Goal: Task Accomplishment & Management: Manage account settings

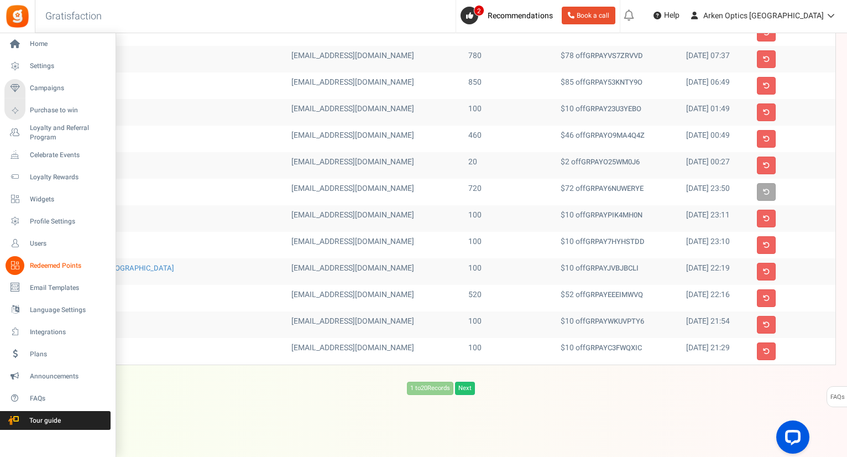
click at [55, 261] on span "Redeemed Points" at bounding box center [68, 265] width 77 height 9
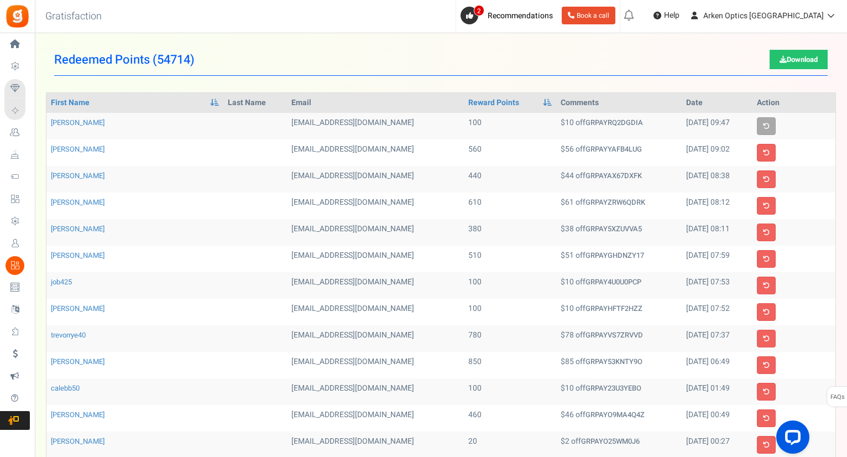
scroll to position [279, 0]
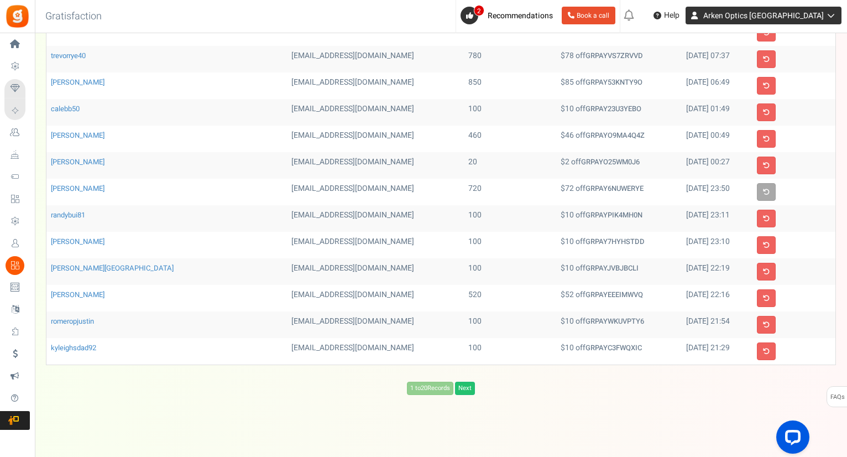
click at [829, 14] on icon at bounding box center [829, 16] width 11 height 8
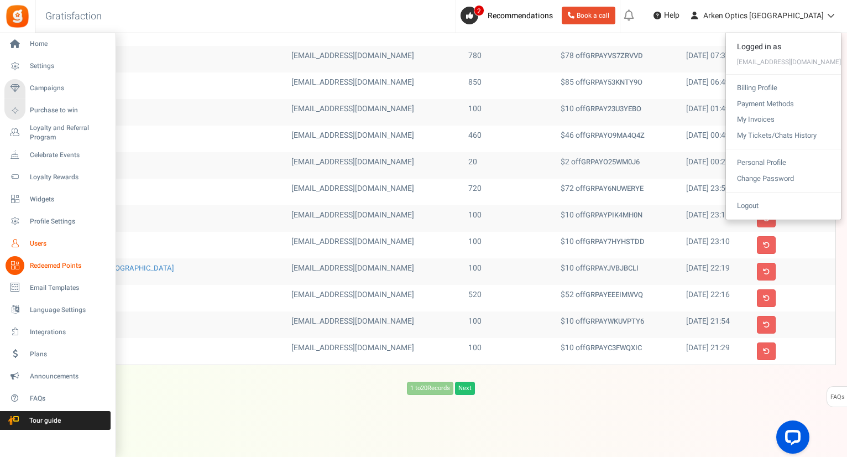
click at [29, 238] on link "Users" at bounding box center [57, 243] width 106 height 19
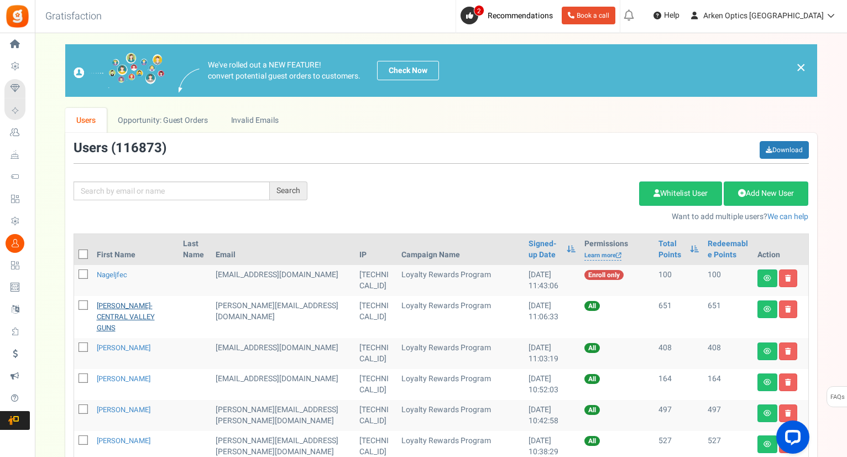
click at [150, 306] on link "[PERSON_NAME]- CENTRAL VALLEY GUNS" at bounding box center [126, 316] width 58 height 33
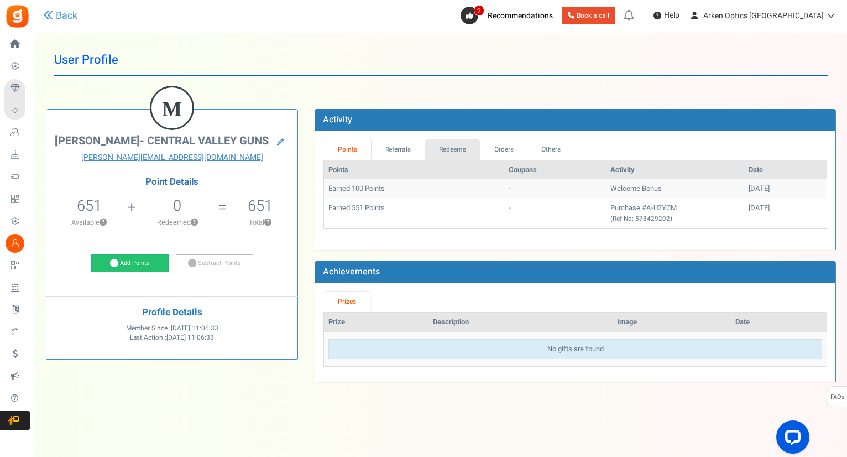
click at [442, 144] on link "Redeems" at bounding box center [452, 149] width 55 height 20
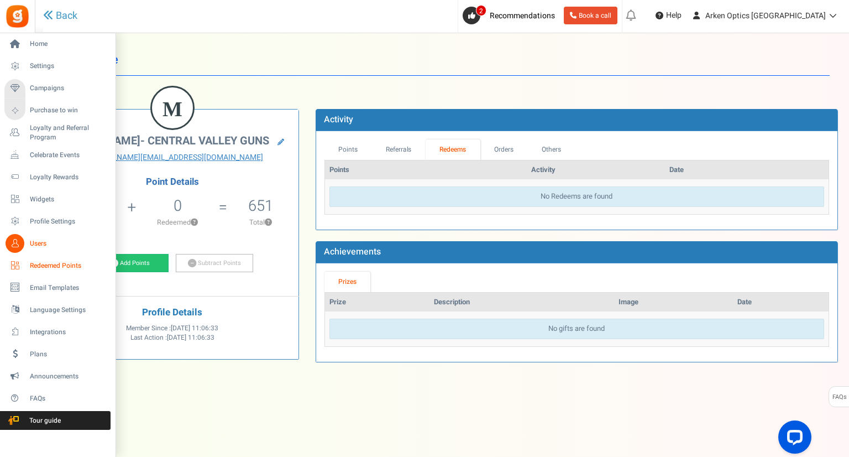
click at [45, 266] on span "Redeemed Points" at bounding box center [68, 265] width 77 height 9
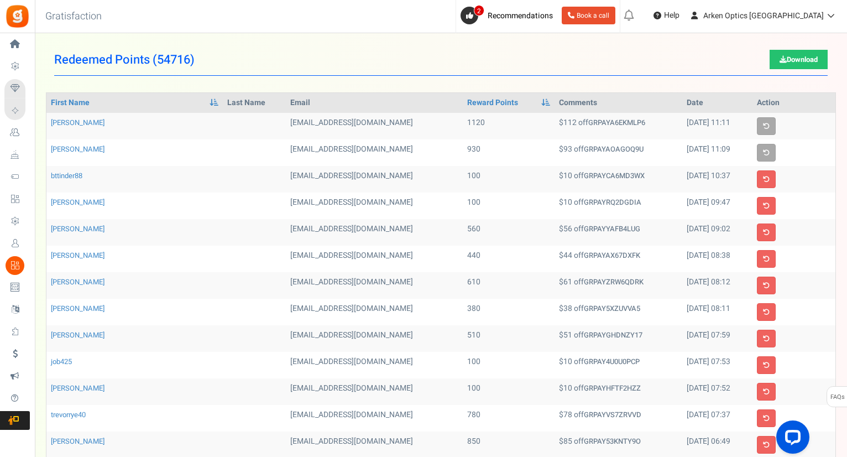
click at [845, 436] on div "Redeemed Points ( 54716 ) Download 1 to 20 Records Next Loading... First Name L…" at bounding box center [441, 359] width 812 height 630
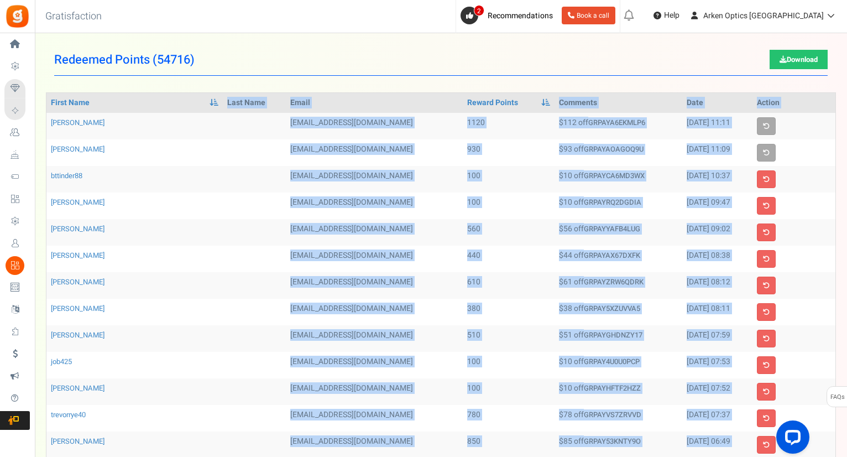
click at [845, 436] on div "Redeemed Points ( 54716 ) Download 1 to 20 Records Next Loading... First Name L…" at bounding box center [441, 359] width 812 height 630
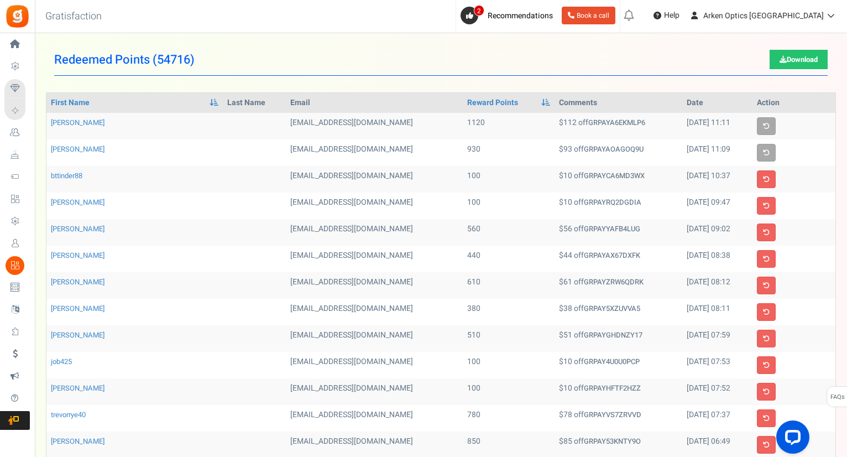
scroll to position [279, 0]
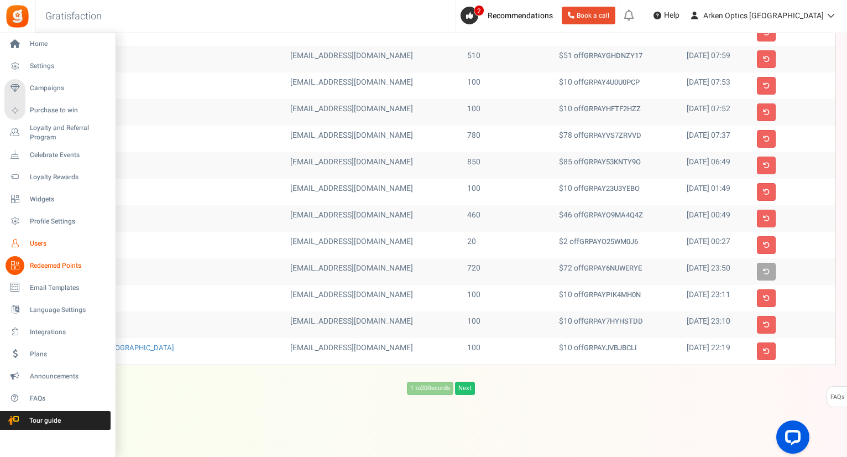
click at [39, 241] on span "Users" at bounding box center [68, 243] width 77 height 9
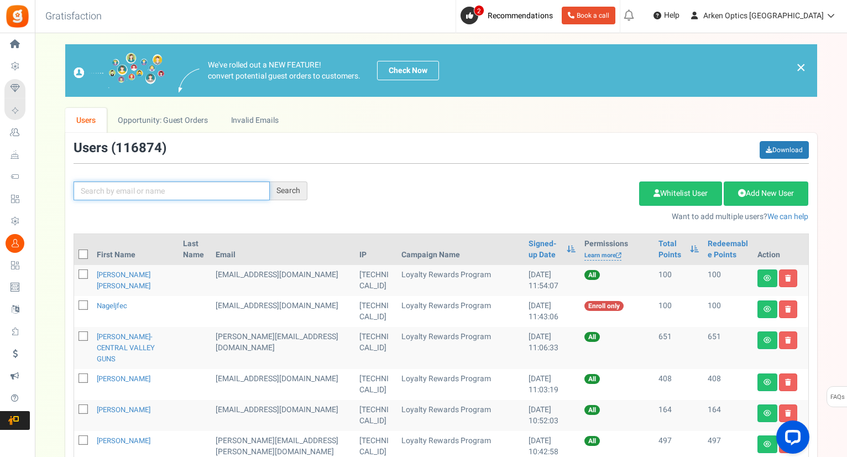
click at [139, 191] on input "text" at bounding box center [172, 190] width 196 height 19
click at [116, 373] on link "[PERSON_NAME]" at bounding box center [124, 378] width 54 height 11
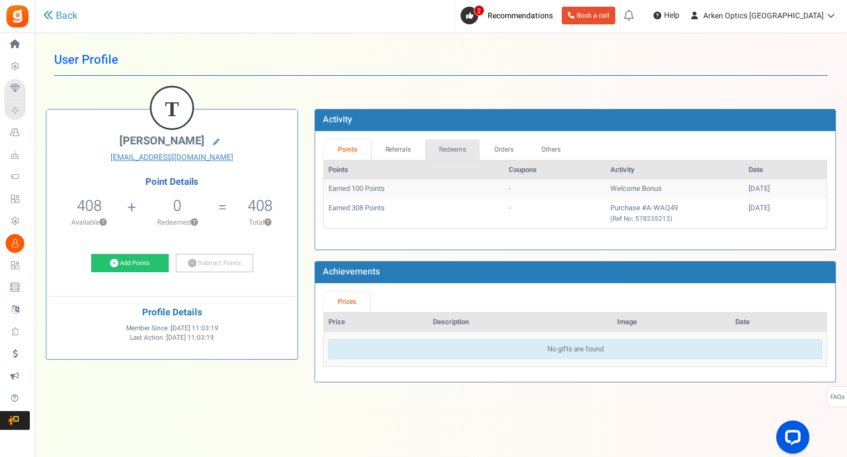
click at [457, 148] on link "Redeems" at bounding box center [452, 149] width 55 height 20
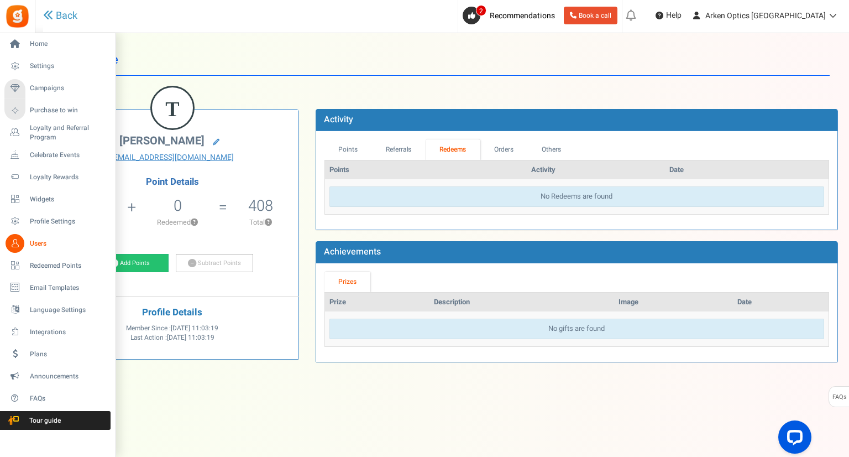
click at [35, 244] on span "Users" at bounding box center [68, 243] width 77 height 9
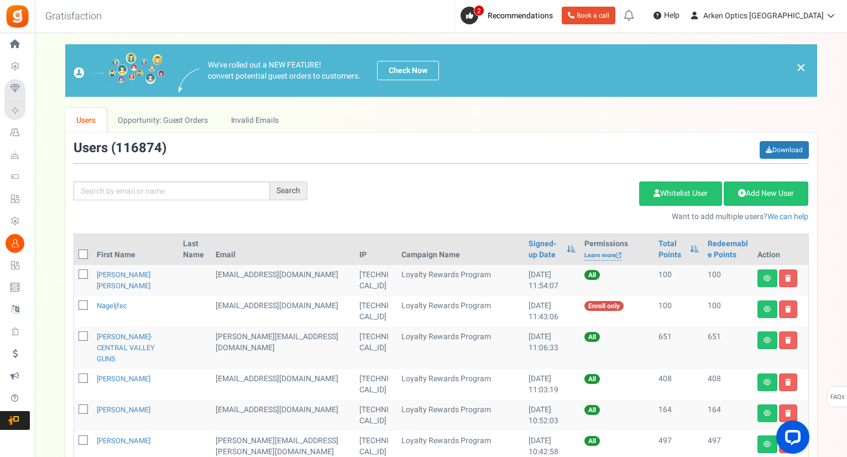
click at [102, 185] on input "text" at bounding box center [172, 190] width 196 height 19
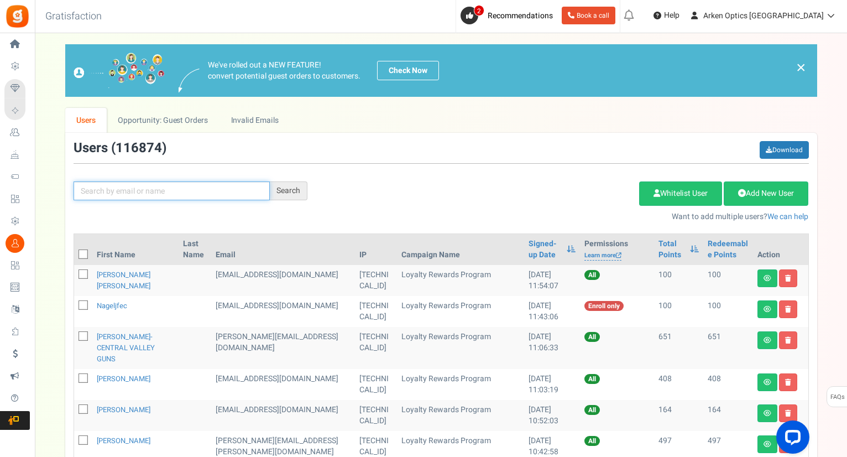
click at [102, 185] on input "text" at bounding box center [172, 190] width 196 height 19
type input "kpr"
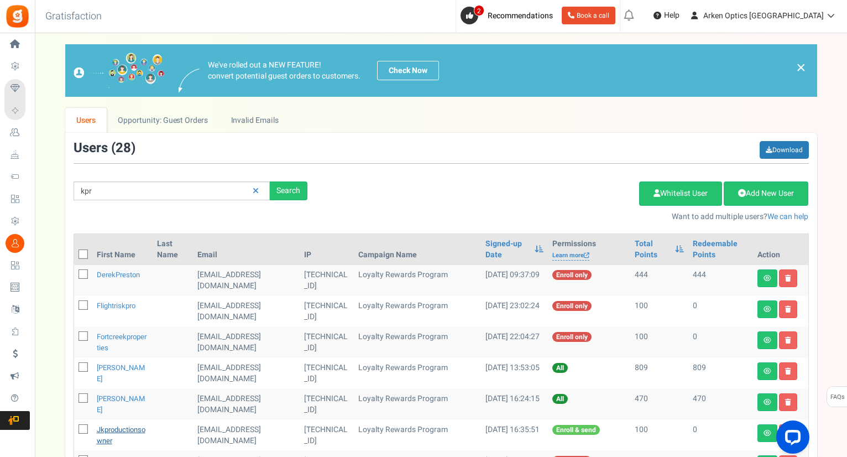
click at [112, 431] on link "jkproductionsowner" at bounding box center [121, 435] width 49 height 22
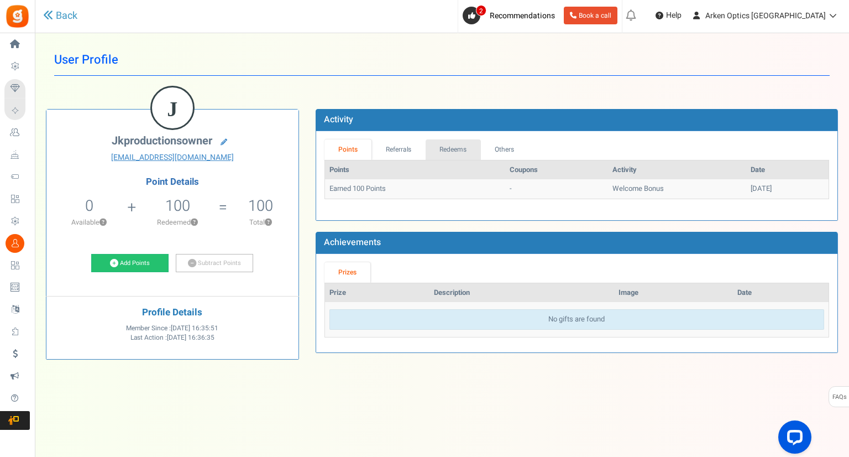
click at [447, 153] on link "Redeems" at bounding box center [453, 149] width 55 height 20
drag, startPoint x: 198, startPoint y: 158, endPoint x: 131, endPoint y: 286, distance: 144.9
click at [131, 286] on div "J jkproductionsowner [EMAIL_ADDRESS][DOMAIN_NAME] Point Details 0 0 Redeemable …" at bounding box center [172, 233] width 252 height 249
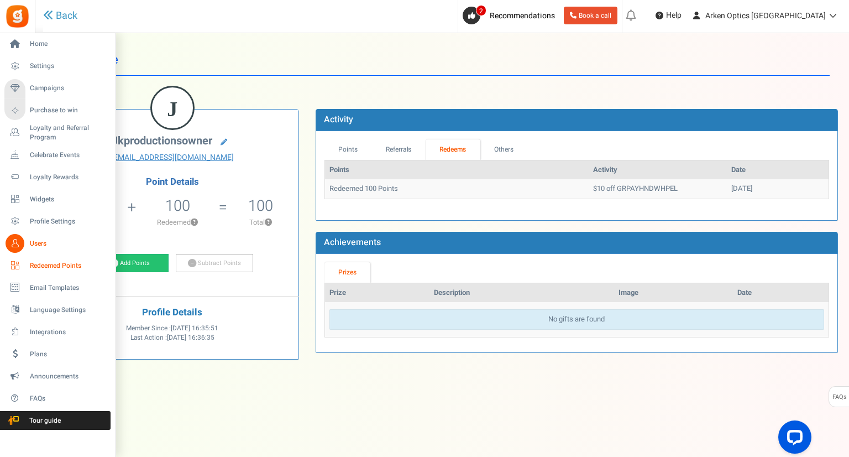
click at [35, 269] on span "Redeemed Points" at bounding box center [68, 265] width 77 height 9
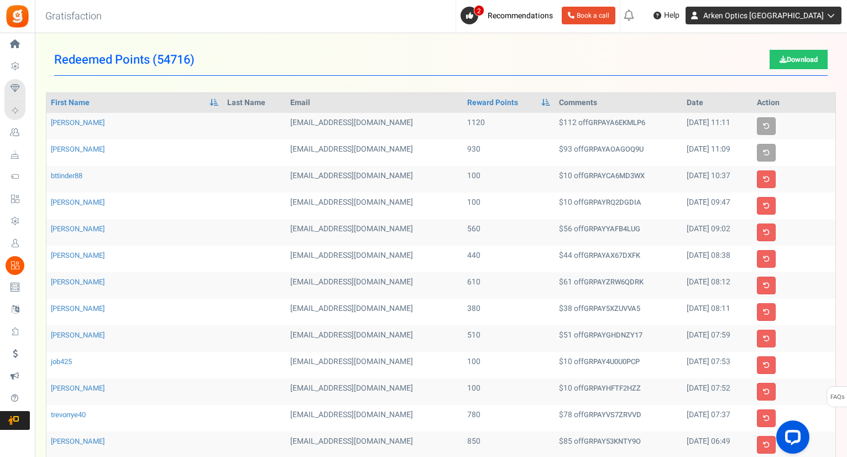
click at [834, 19] on link "Arken Optics [GEOGRAPHIC_DATA]" at bounding box center [764, 16] width 156 height 18
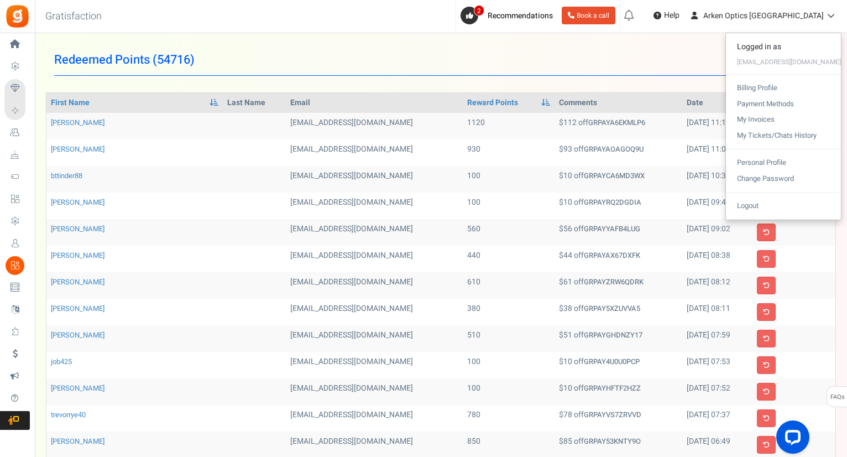
click at [462, 54] on h1 "Redeemed Points ( 54716 ) Download" at bounding box center [440, 60] width 773 height 32
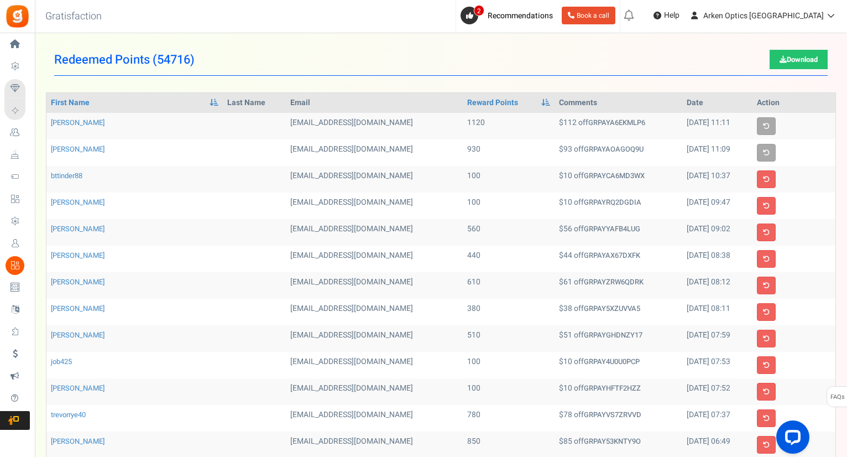
click at [372, 61] on h1 "Redeemed Points ( 54716 ) Download" at bounding box center [440, 60] width 773 height 32
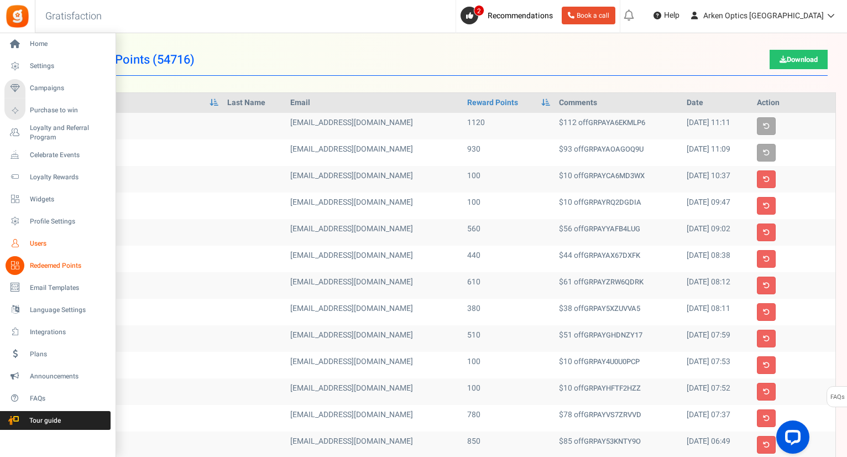
click at [40, 244] on span "Users" at bounding box center [68, 243] width 77 height 9
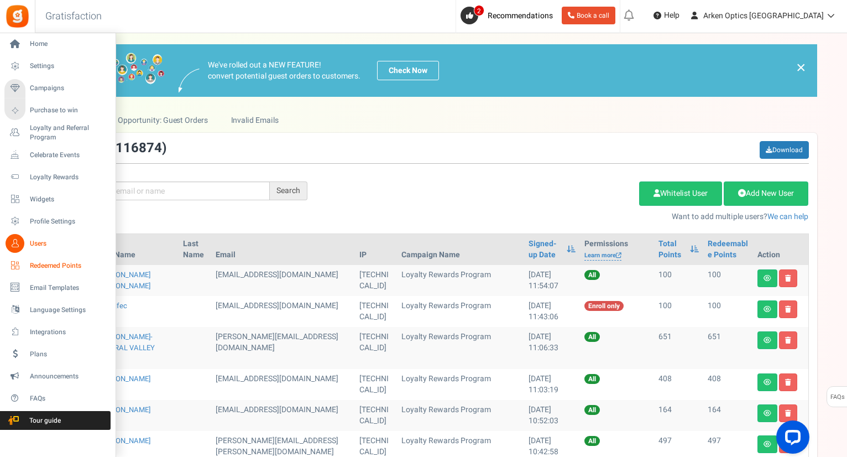
click at [51, 262] on span "Redeemed Points" at bounding box center [68, 265] width 77 height 9
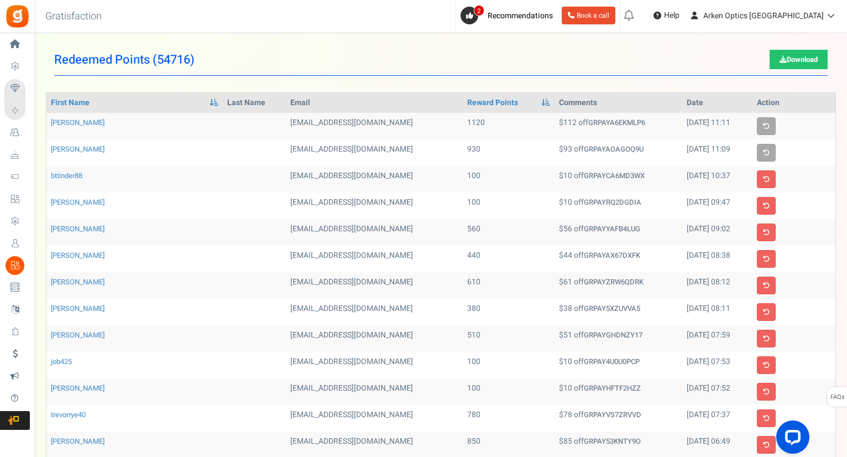
scroll to position [279, 0]
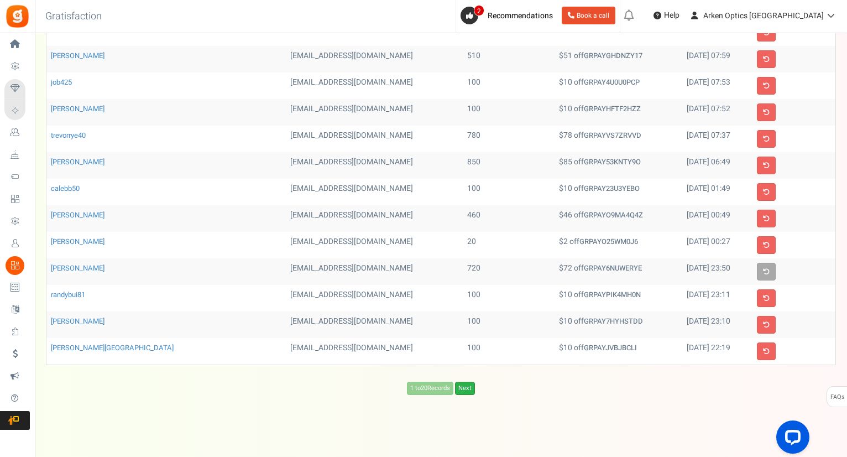
click at [467, 384] on link "Next" at bounding box center [465, 387] width 20 height 13
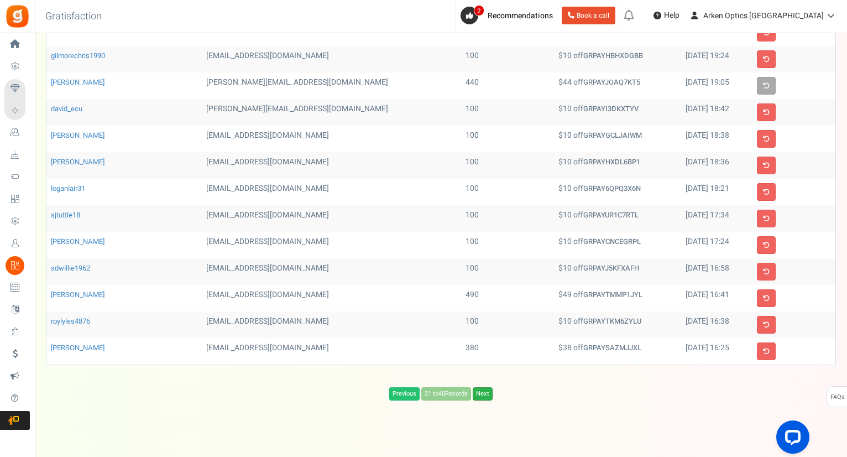
click at [486, 391] on link "Next" at bounding box center [483, 393] width 20 height 13
